Goal: Purchase product/service

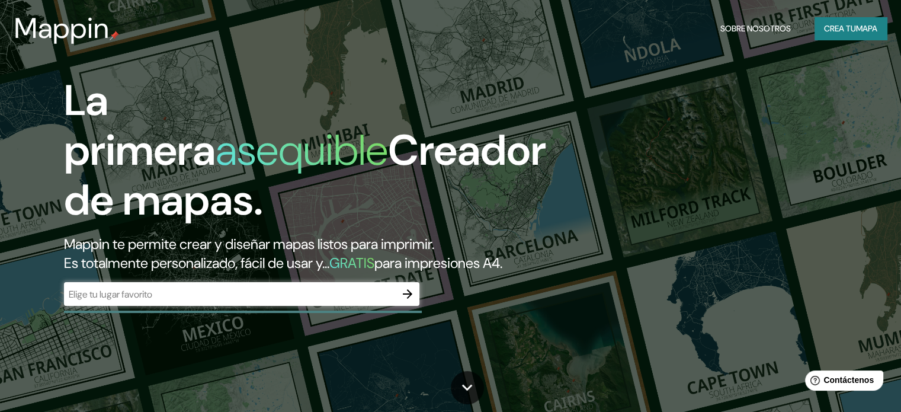
click at [290, 246] on font "Mappin te permite crear y diseñar mapas listos para imprimir." at bounding box center [249, 244] width 370 height 18
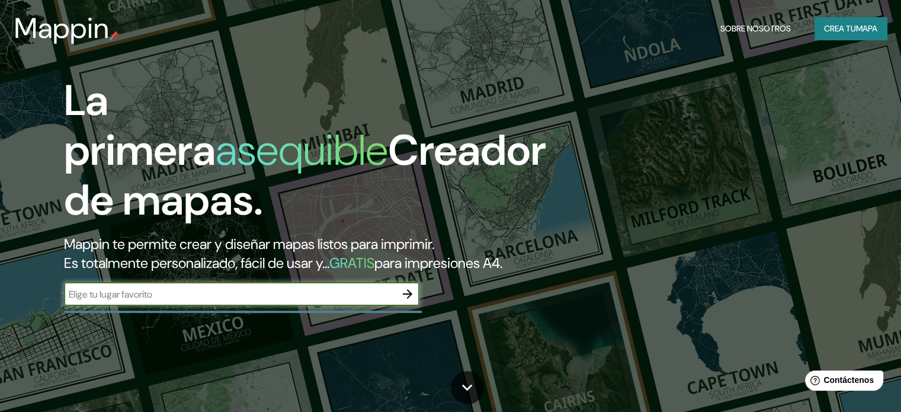
click at [299, 301] on input "text" at bounding box center [230, 294] width 332 height 14
type input "yucatan [GEOGRAPHIC_DATA]"
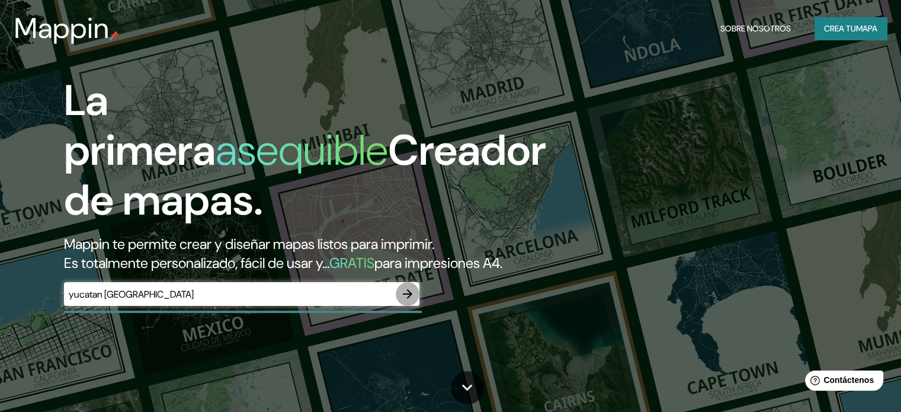
click at [414, 301] on icon "button" at bounding box center [408, 294] width 14 height 14
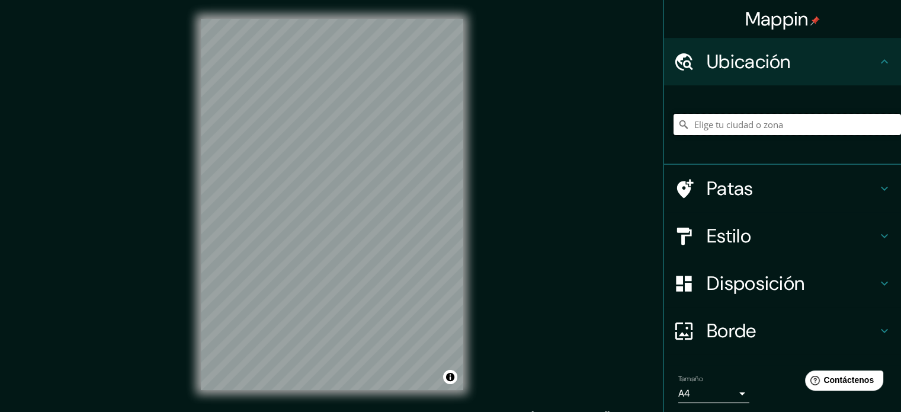
click at [753, 126] on input "Elige tu ciudad o zona" at bounding box center [788, 124] width 228 height 21
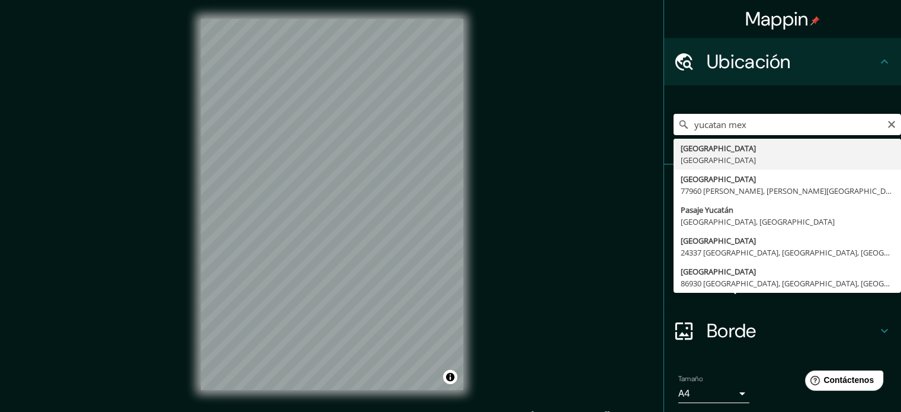
click at [690, 129] on input "yucatan mex" at bounding box center [788, 124] width 228 height 21
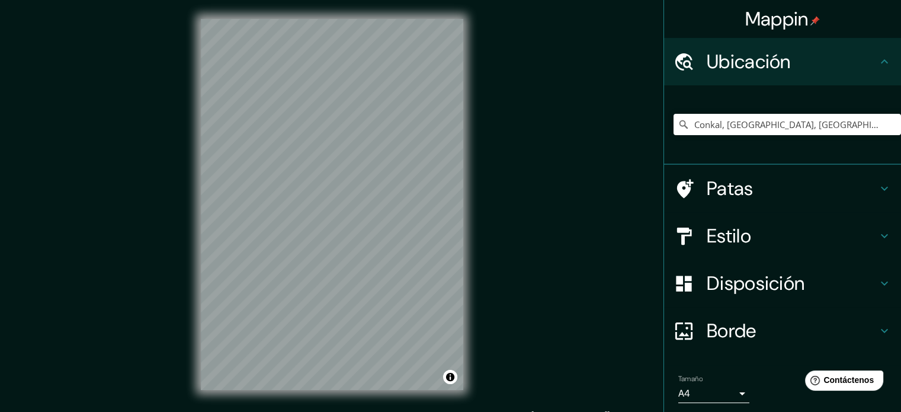
scroll to position [41, 0]
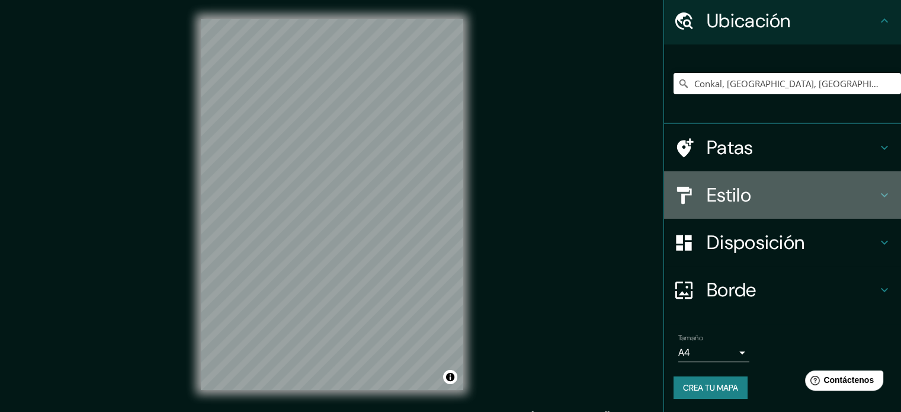
click at [871, 203] on div "Estilo" at bounding box center [782, 194] width 237 height 47
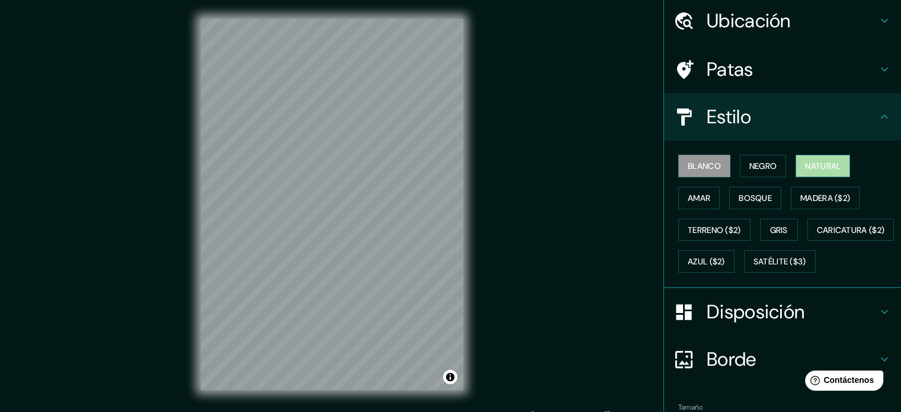
click at [796, 170] on button "Natural" at bounding box center [823, 166] width 55 height 23
click at [692, 202] on font "Amar" at bounding box center [699, 197] width 23 height 15
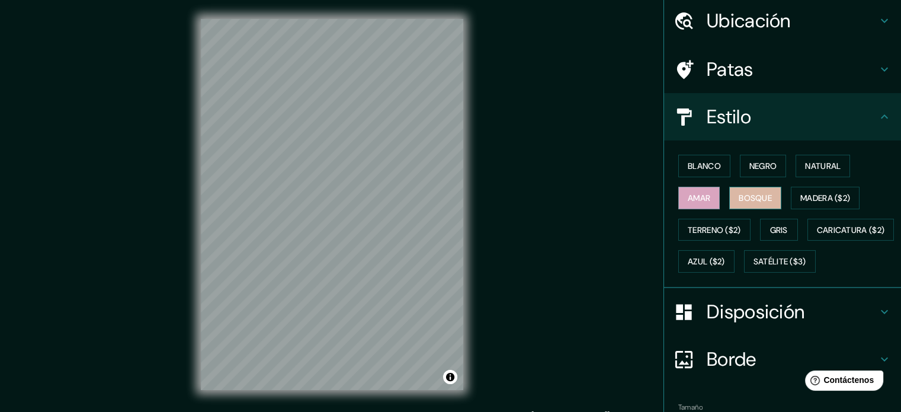
click at [747, 203] on font "Bosque" at bounding box center [755, 197] width 33 height 15
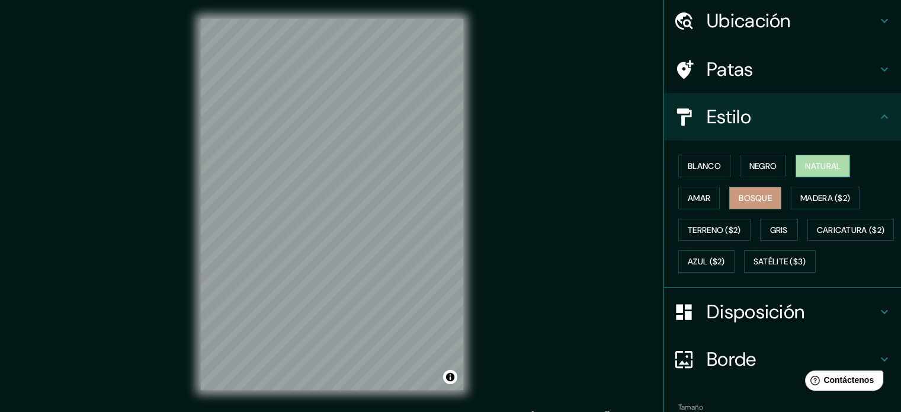
click at [811, 175] on button "Natural" at bounding box center [823, 166] width 55 height 23
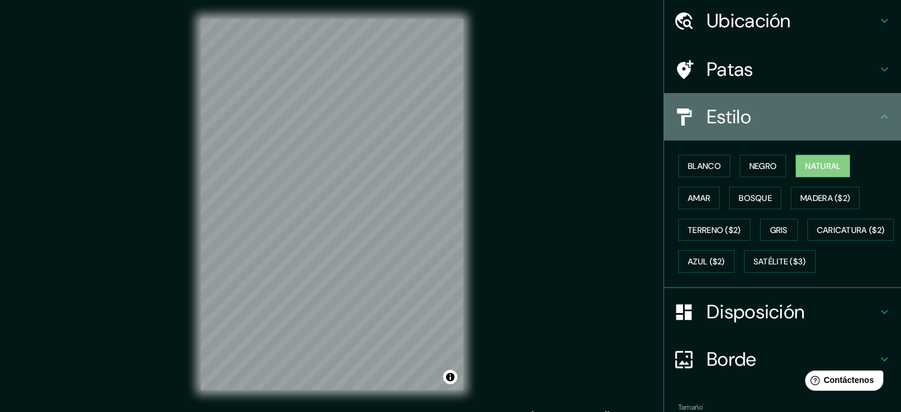
click at [868, 114] on h4 "Estilo" at bounding box center [792, 117] width 171 height 24
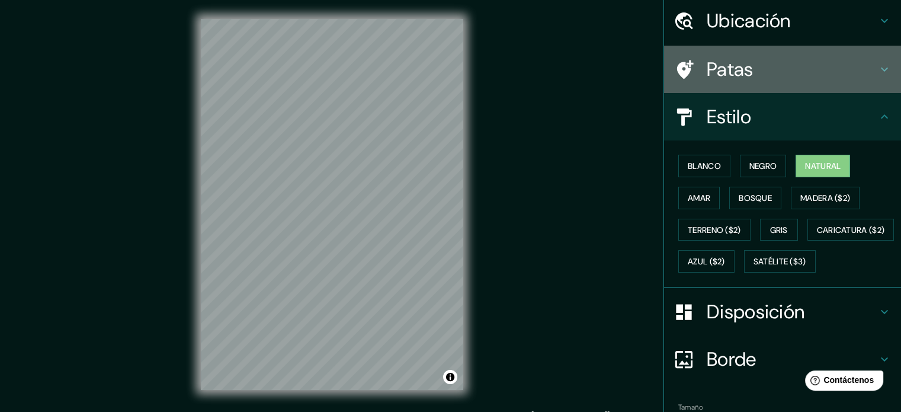
click at [878, 75] on icon at bounding box center [885, 69] width 14 height 14
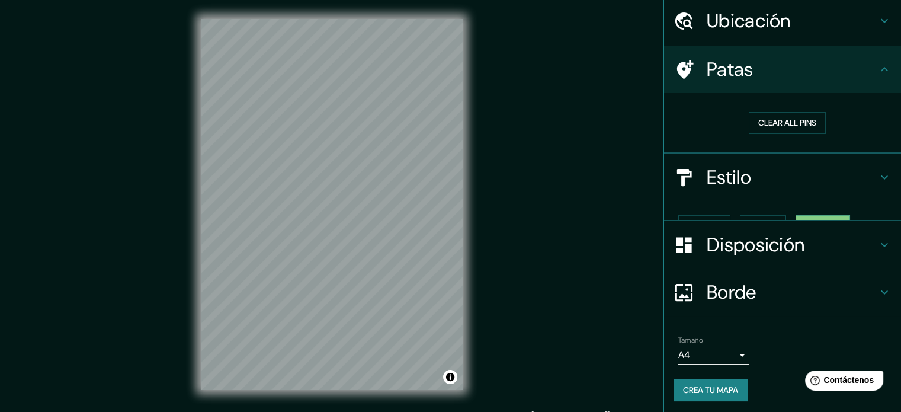
scroll to position [23, 0]
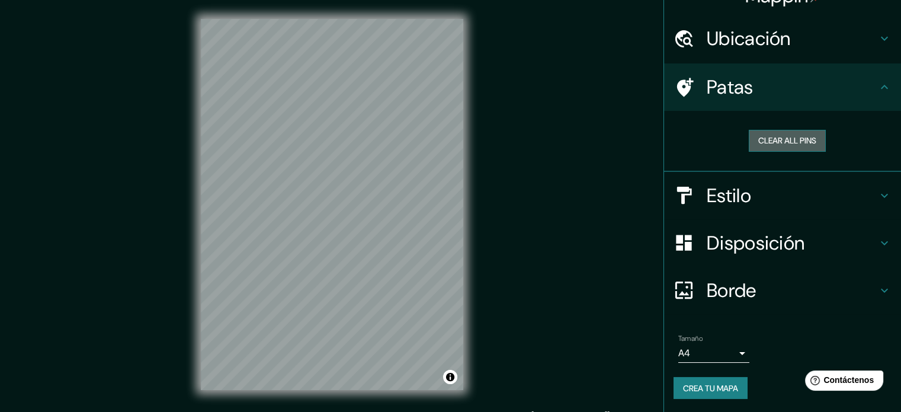
click at [801, 137] on button "Clear all pins" at bounding box center [787, 141] width 77 height 22
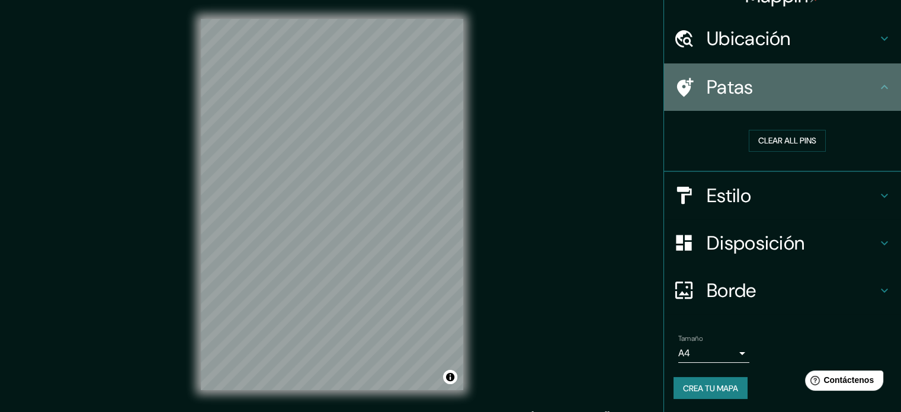
click at [867, 89] on h4 "Patas" at bounding box center [792, 87] width 171 height 24
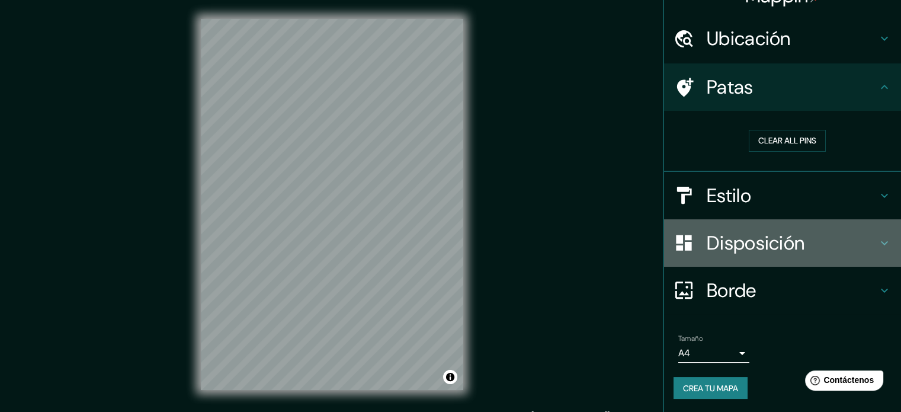
click at [878, 248] on icon at bounding box center [885, 243] width 14 height 14
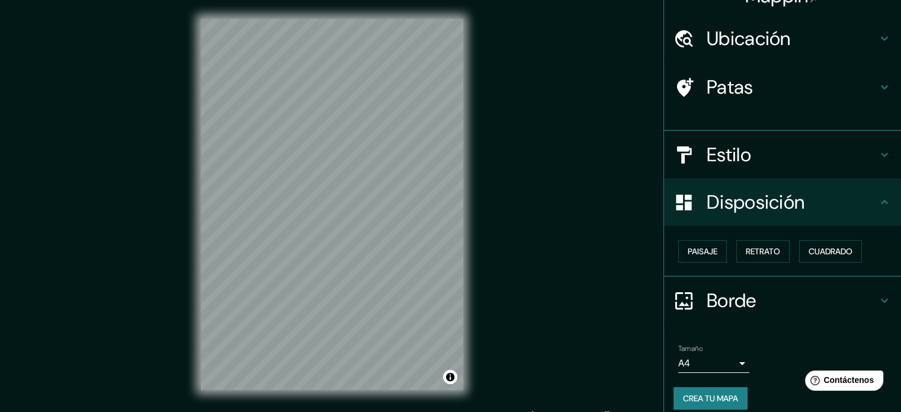
scroll to position [14, 0]
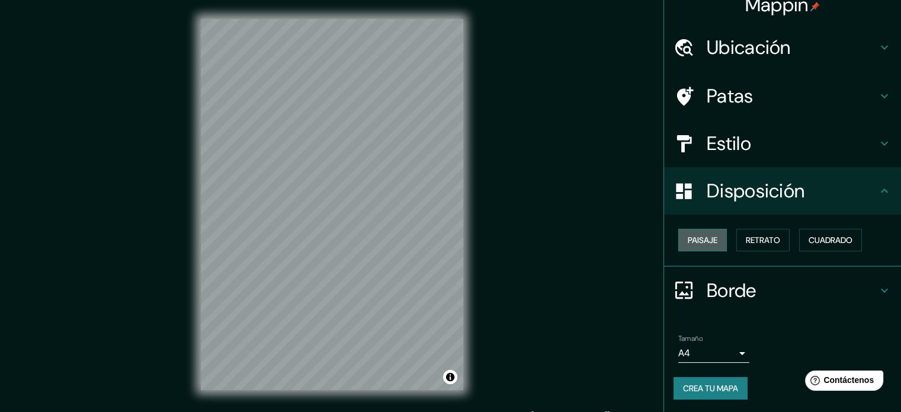
click at [715, 239] on button "Paisaje" at bounding box center [703, 240] width 49 height 23
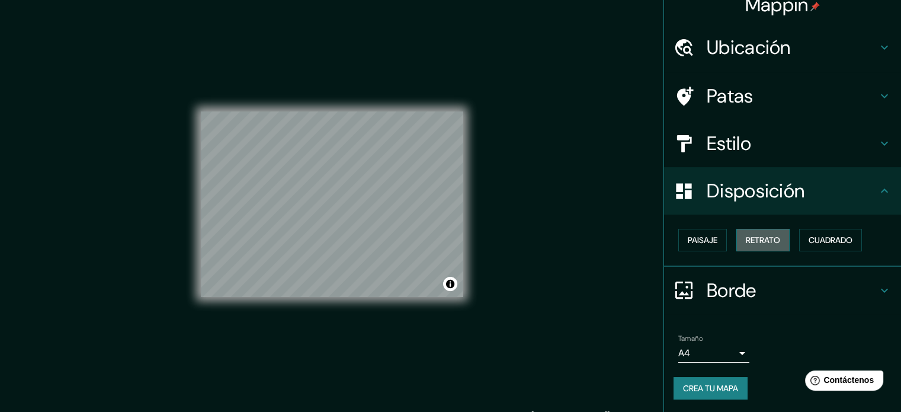
click at [746, 239] on font "Retrato" at bounding box center [763, 240] width 34 height 11
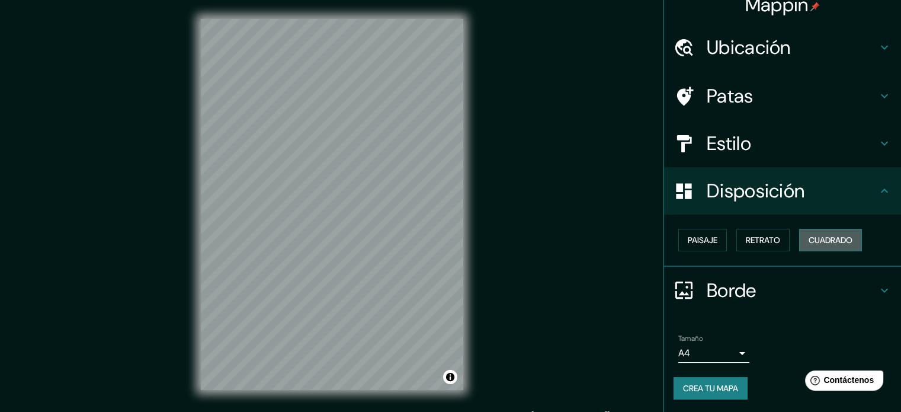
click at [809, 239] on font "Cuadrado" at bounding box center [831, 240] width 44 height 11
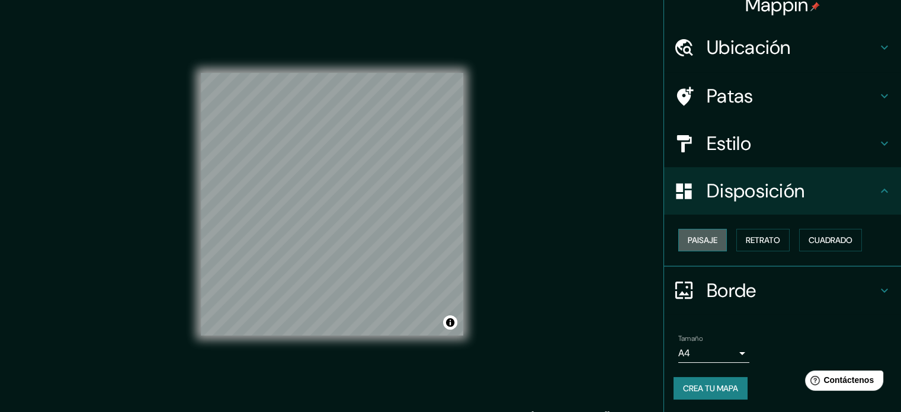
click at [689, 241] on font "Paisaje" at bounding box center [703, 240] width 30 height 11
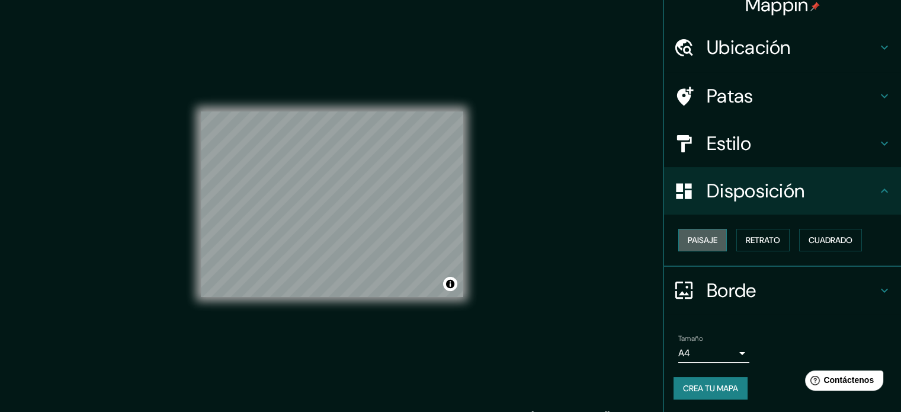
click at [695, 233] on font "Paisaje" at bounding box center [703, 239] width 30 height 15
click at [754, 241] on font "Retrato" at bounding box center [763, 240] width 34 height 11
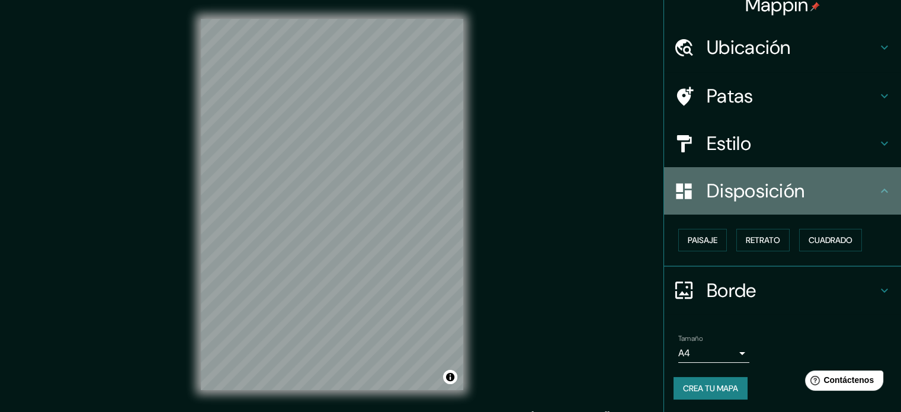
click at [878, 196] on icon at bounding box center [885, 191] width 14 height 14
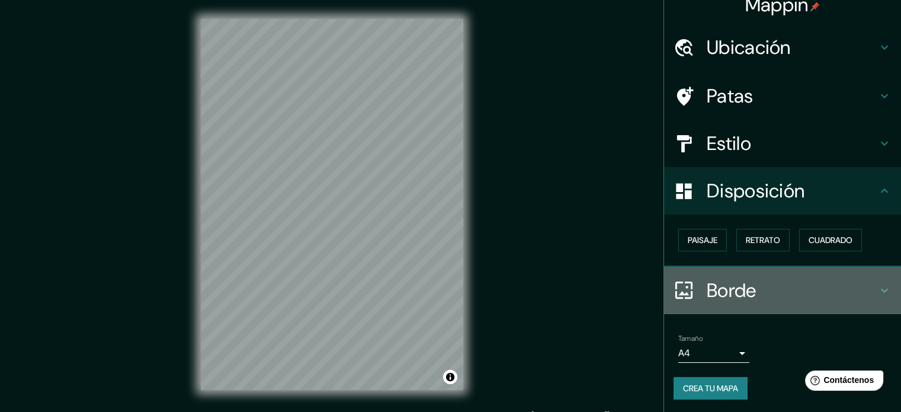
click at [878, 292] on icon at bounding box center [885, 290] width 14 height 14
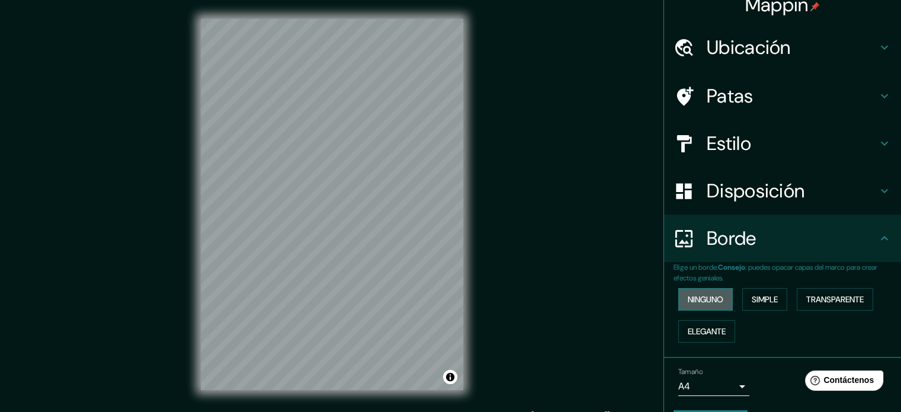
click at [711, 298] on font "Ninguno" at bounding box center [706, 299] width 36 height 11
click at [759, 294] on font "Simple" at bounding box center [765, 299] width 26 height 11
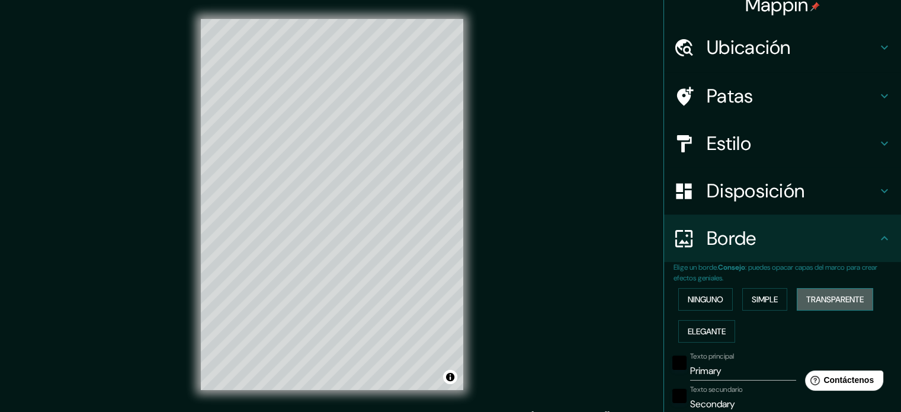
click at [808, 294] on font "Transparente" at bounding box center [835, 299] width 57 height 11
click at [693, 329] on font "Elegante" at bounding box center [707, 331] width 38 height 11
click at [697, 306] on font "Ninguno" at bounding box center [706, 299] width 36 height 15
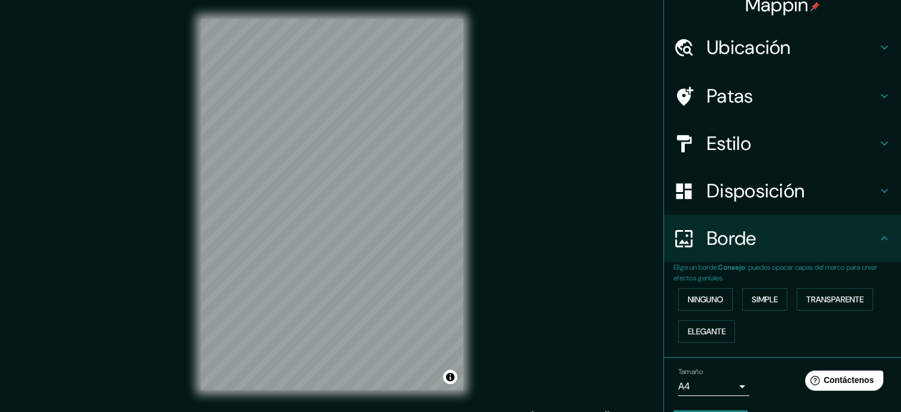
scroll to position [47, 0]
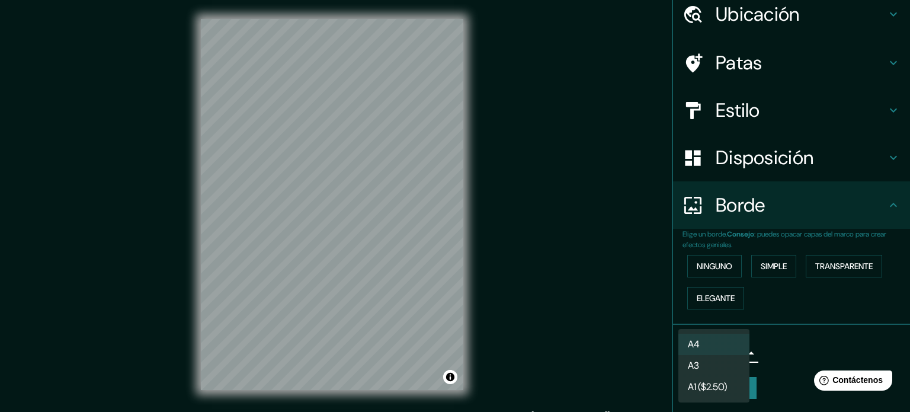
click at [725, 357] on body "Mappin Ubicación Conkal, [GEOGRAPHIC_DATA], [GEOGRAPHIC_DATA] Patas Estilo Disp…" at bounding box center [455, 206] width 910 height 412
click at [721, 338] on li "A4" at bounding box center [714, 345] width 71 height 22
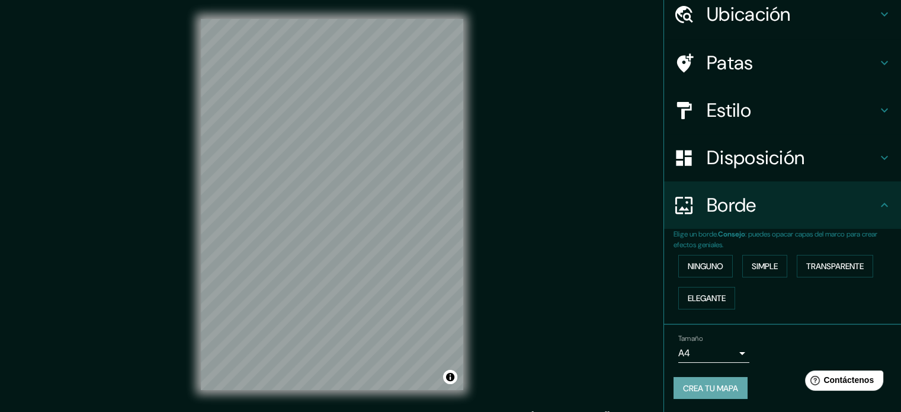
click at [719, 385] on font "Crea tu mapa" at bounding box center [710, 388] width 55 height 11
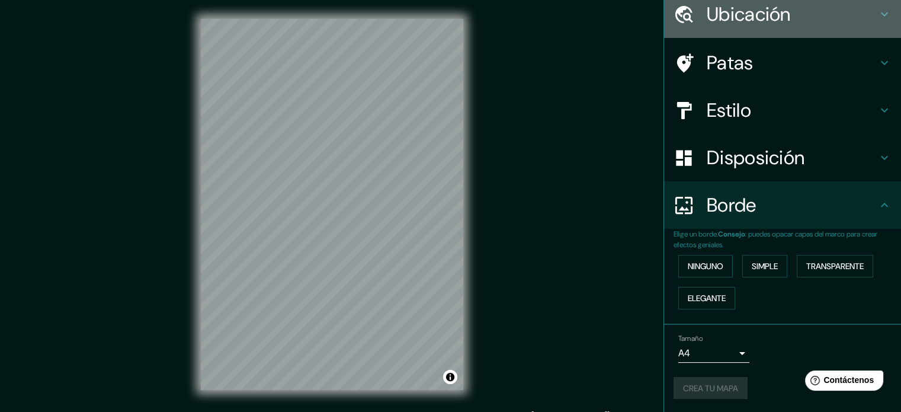
click at [891, 33] on div "Ubicación" at bounding box center [782, 14] width 237 height 47
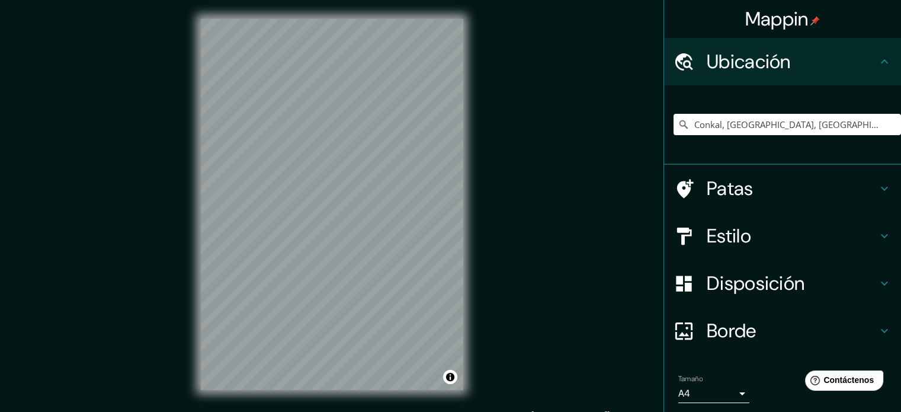
scroll to position [41, 0]
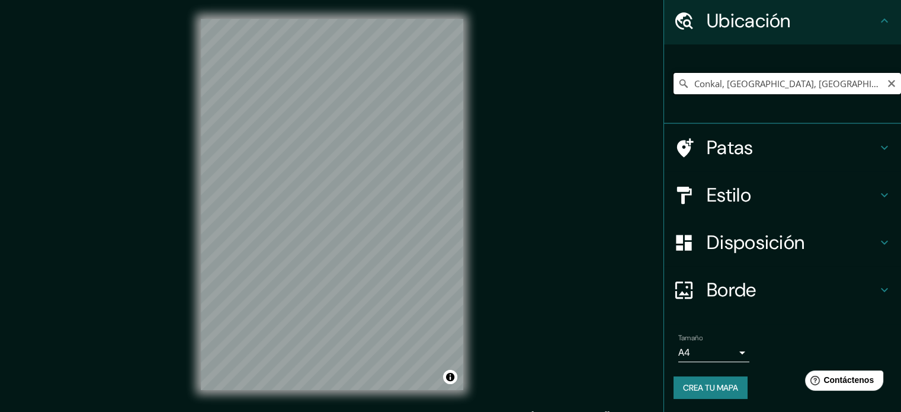
click at [685, 79] on input "Conkal, [GEOGRAPHIC_DATA], [GEOGRAPHIC_DATA]" at bounding box center [788, 83] width 228 height 21
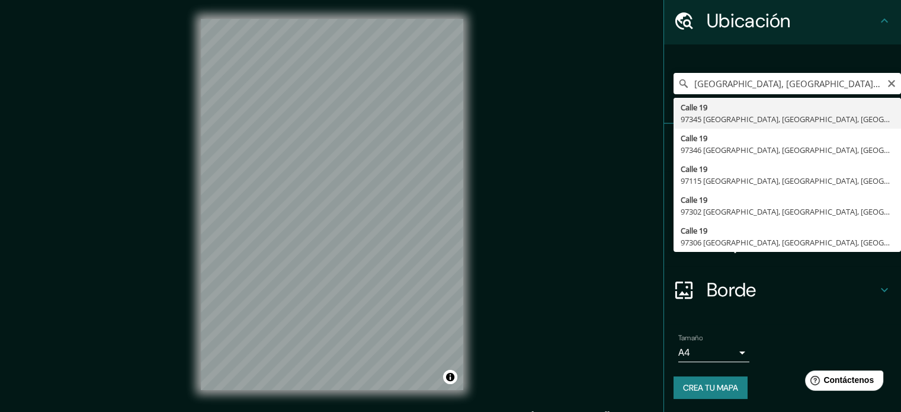
type input "[STREET_ADDRESS]"
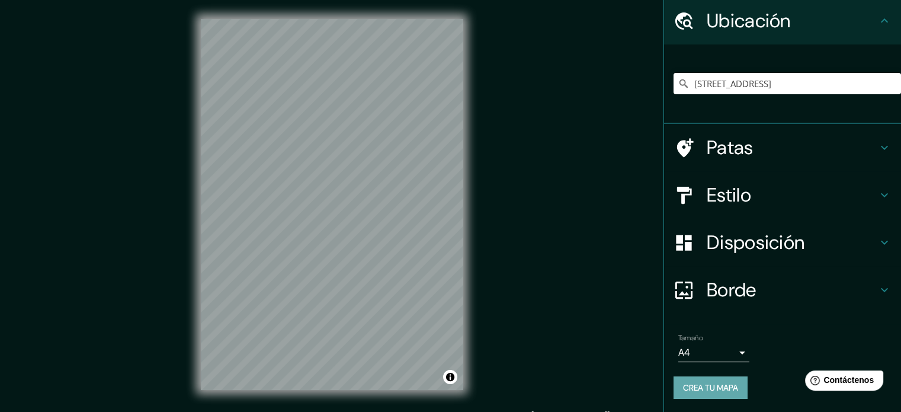
click at [695, 382] on font "Crea tu mapa" at bounding box center [710, 387] width 55 height 11
click at [703, 390] on font "Crea tu mapa" at bounding box center [710, 387] width 55 height 11
